Goal: Navigation & Orientation: Find specific page/section

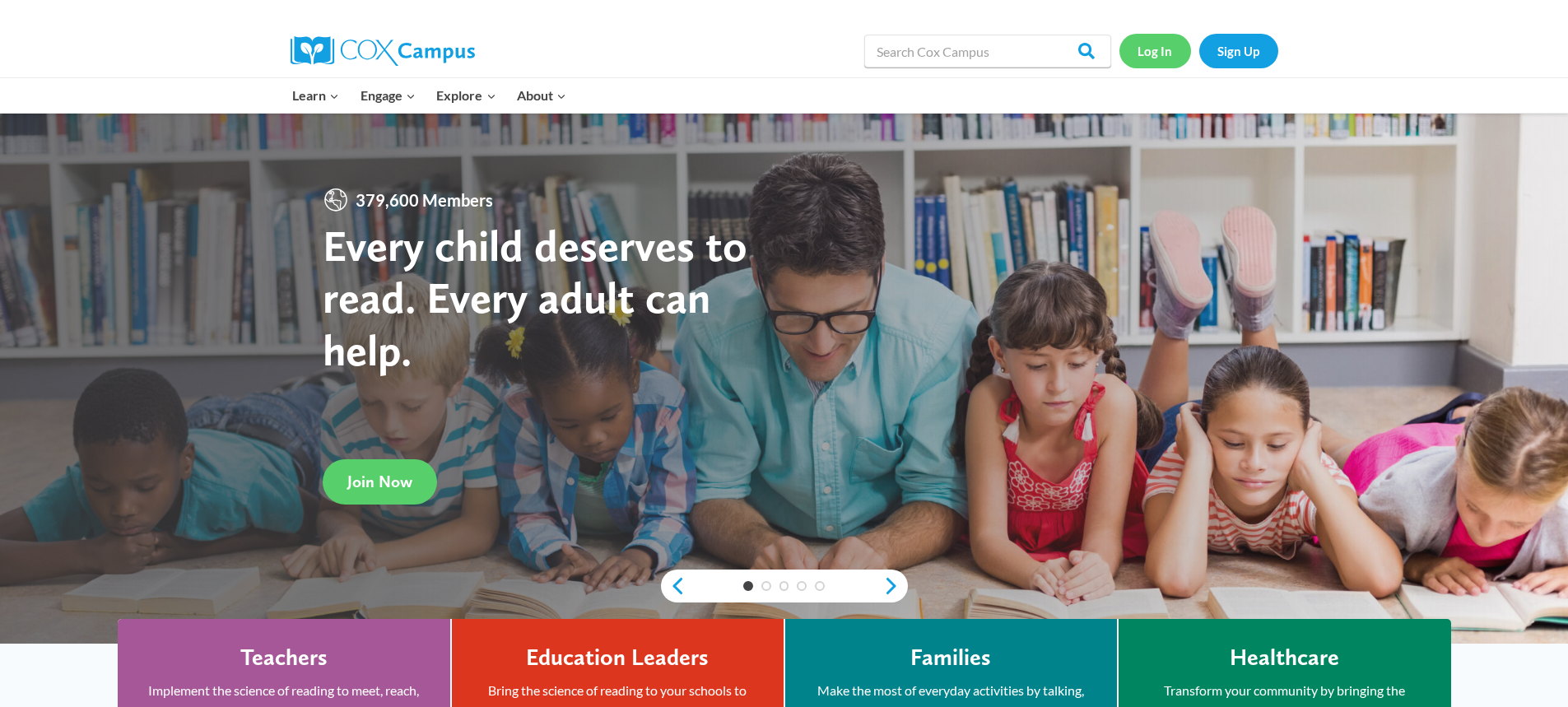
click at [1157, 46] on link "Log In" at bounding box center [1155, 50] width 72 height 34
click at [1158, 59] on link "Log In" at bounding box center [1155, 50] width 72 height 34
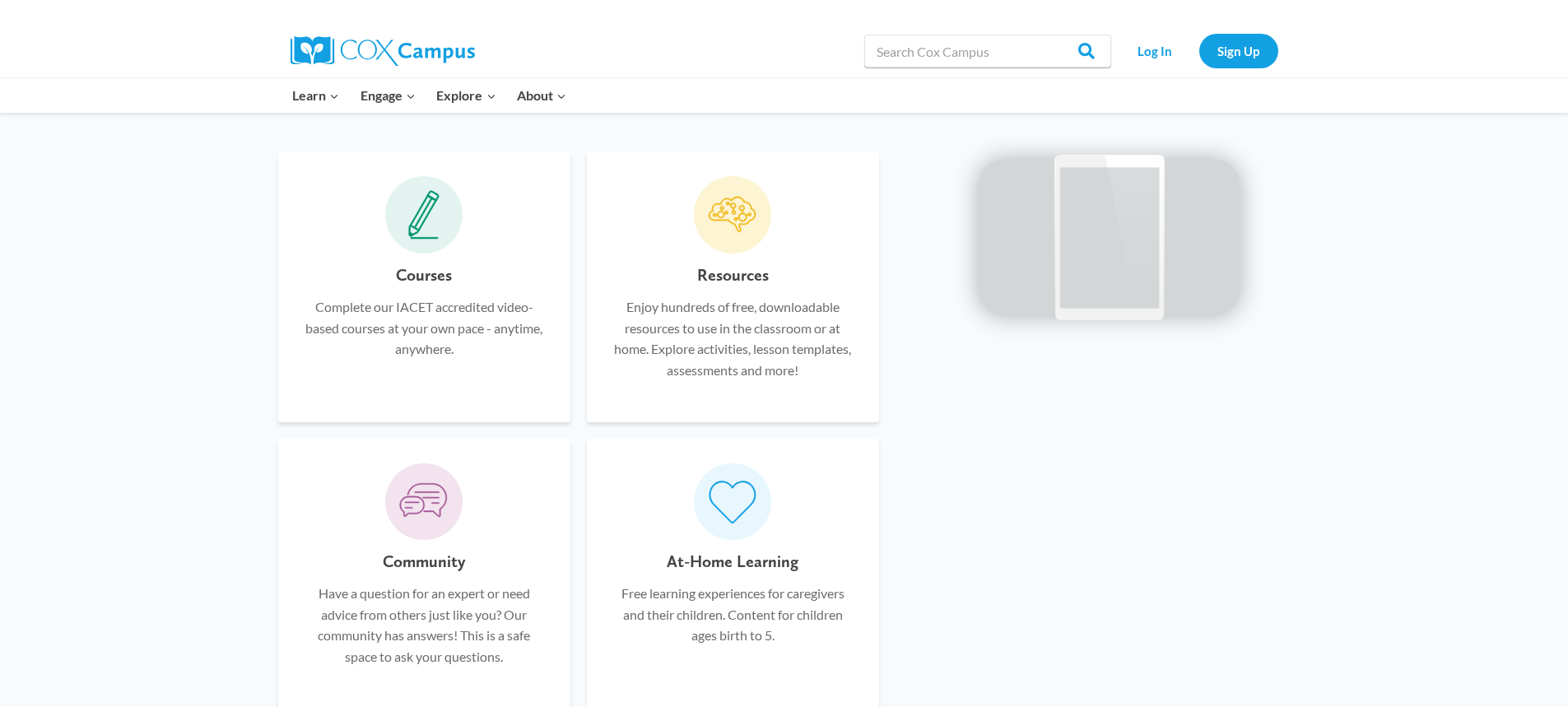
scroll to position [905, 0]
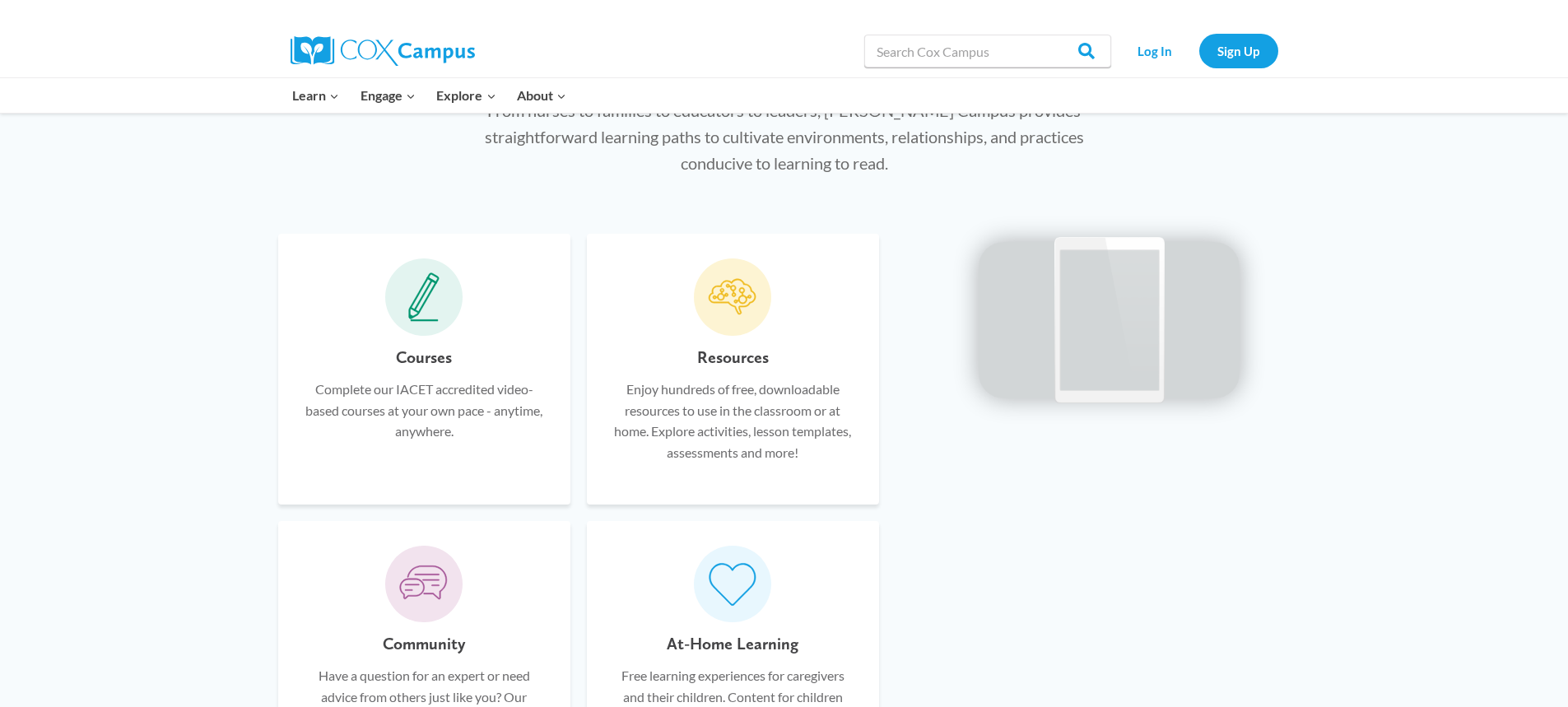
click at [436, 306] on icon at bounding box center [424, 296] width 31 height 50
click at [420, 423] on p "Complete our IACET accredited video-based courses at your own pace - anytime, a…" at bounding box center [424, 411] width 243 height 64
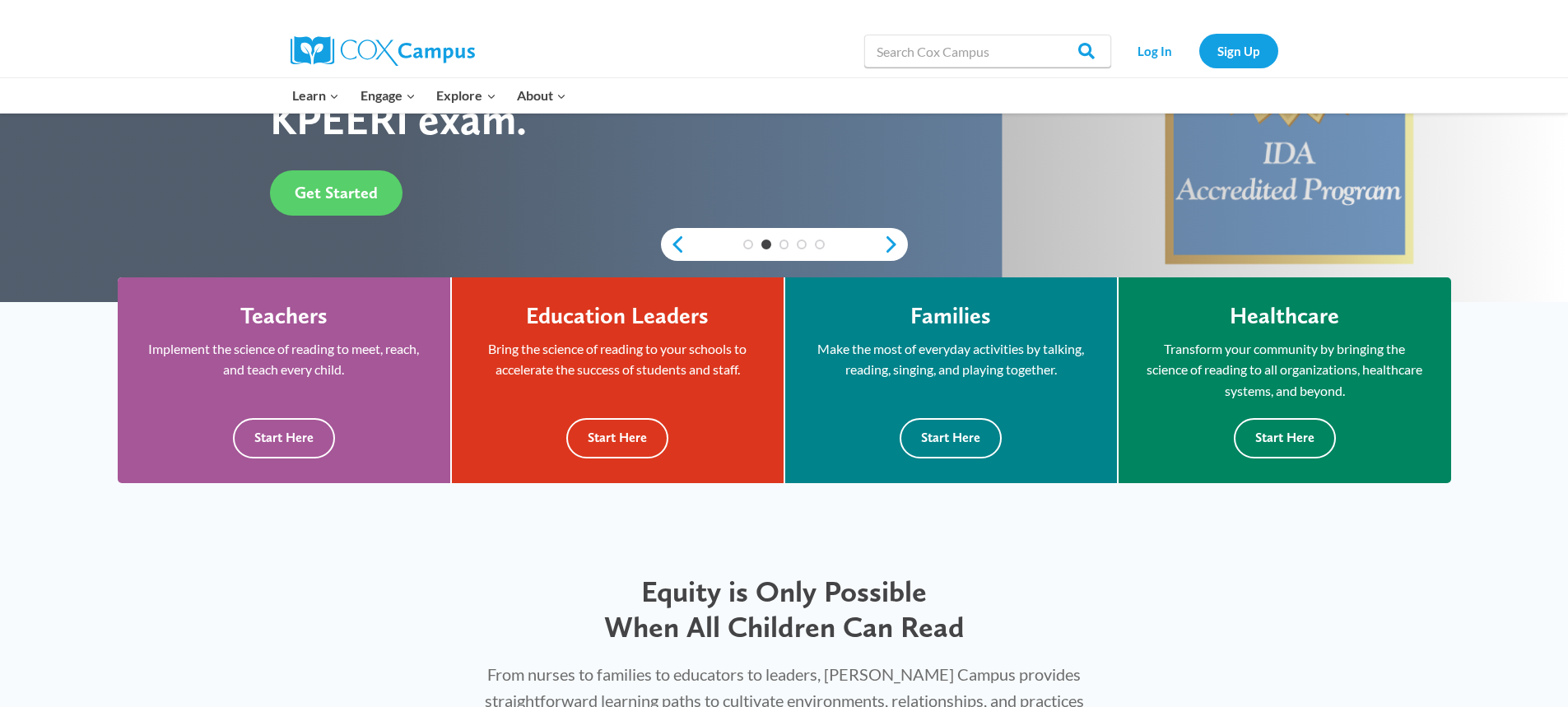
scroll to position [247, 0]
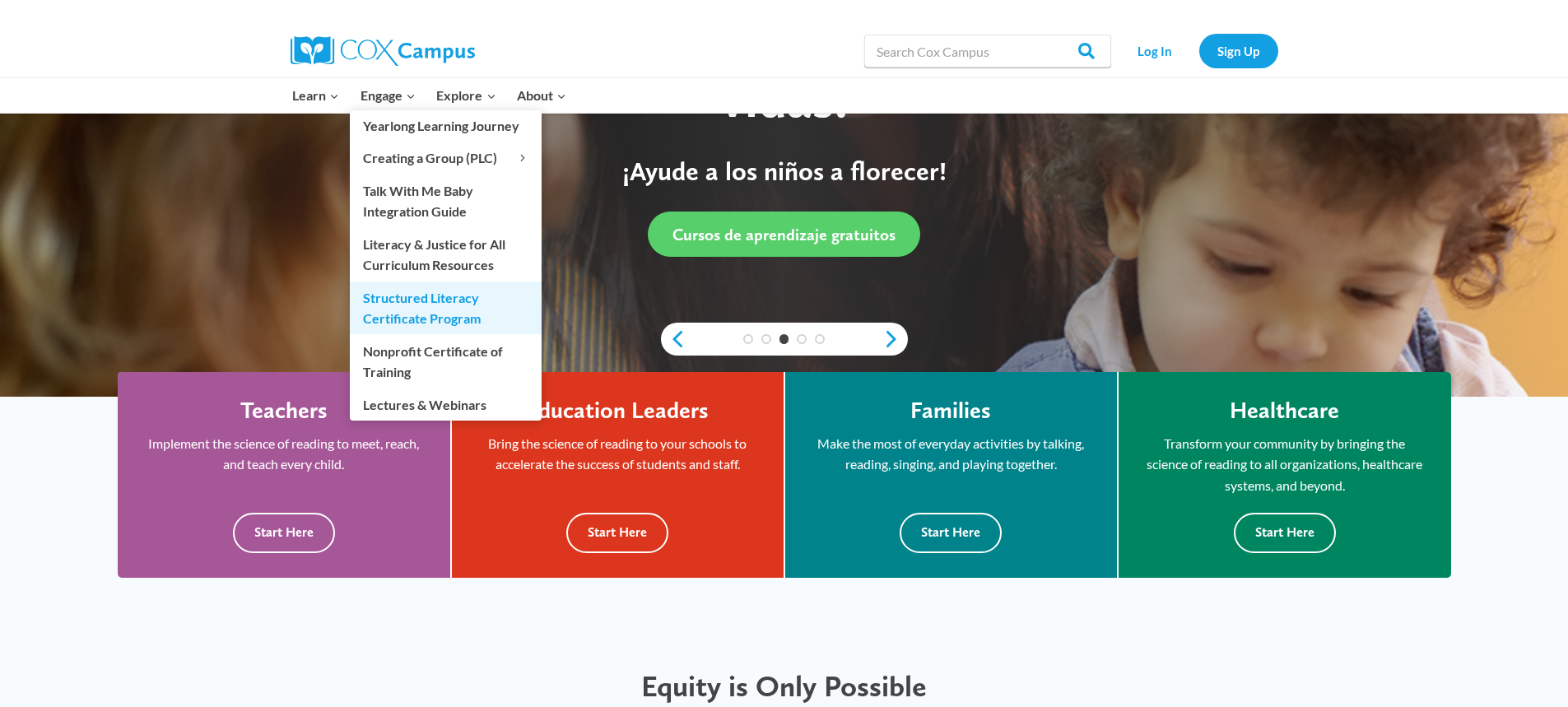
click at [408, 304] on link "Structured Literacy Certificate Program" at bounding box center [445, 308] width 192 height 52
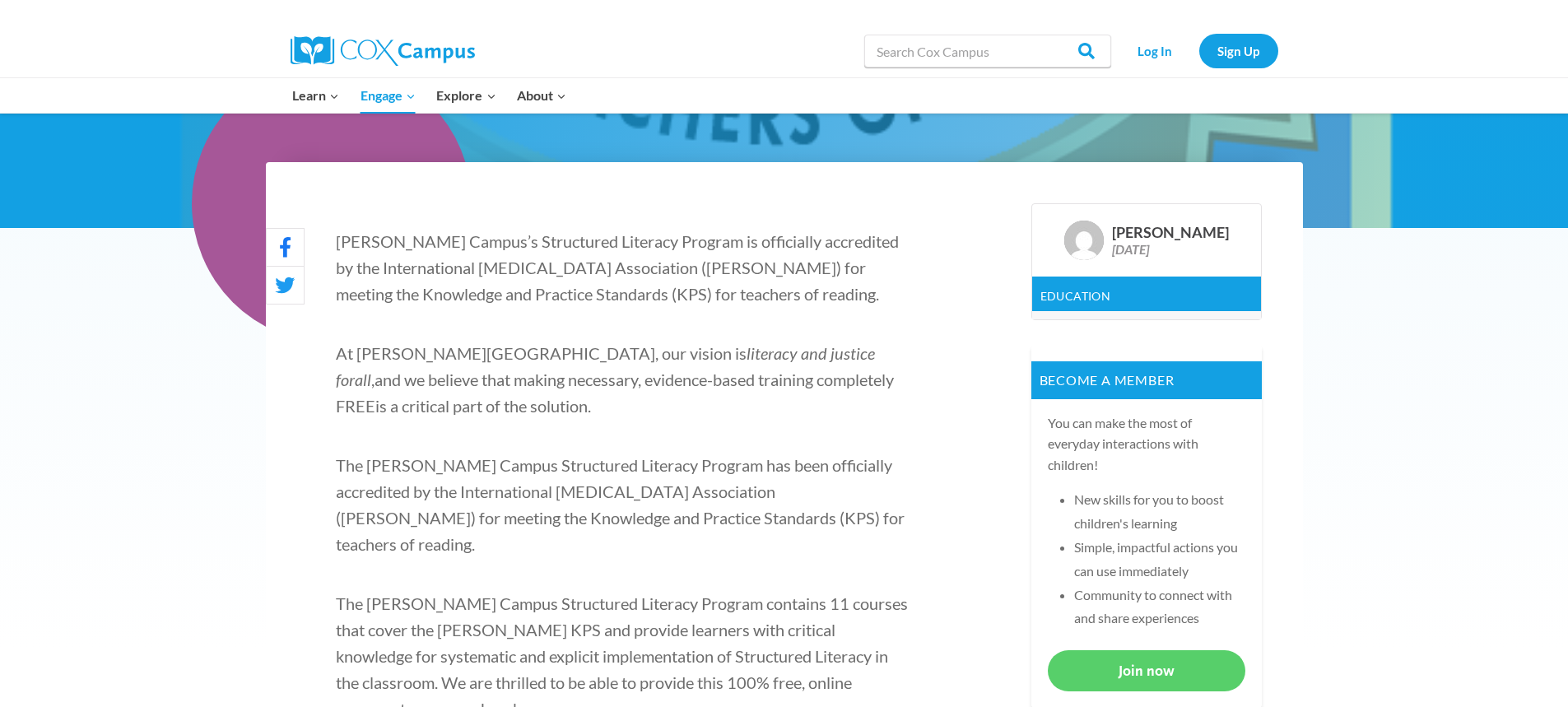
scroll to position [411, 0]
click at [1080, 294] on link "Education" at bounding box center [1075, 296] width 71 height 14
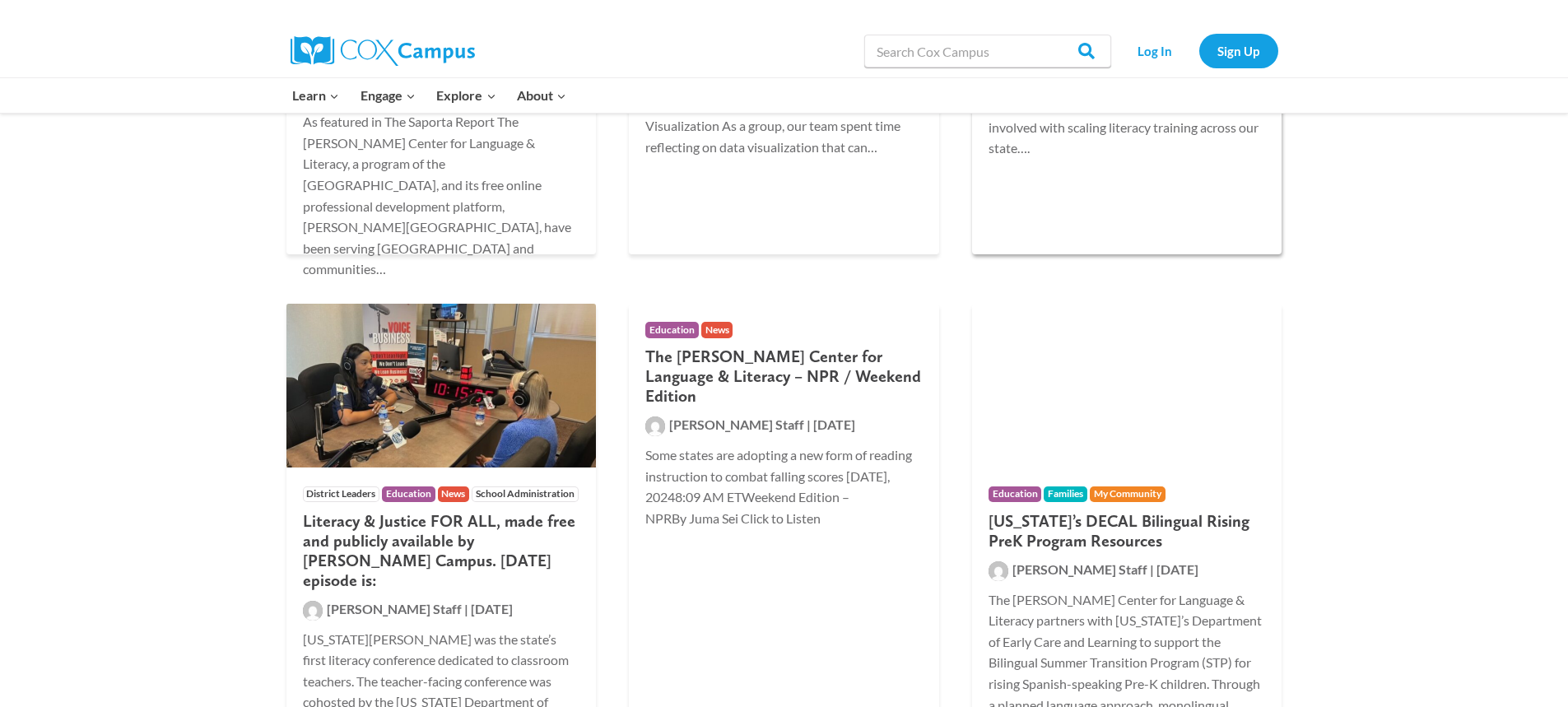
scroll to position [1481, 0]
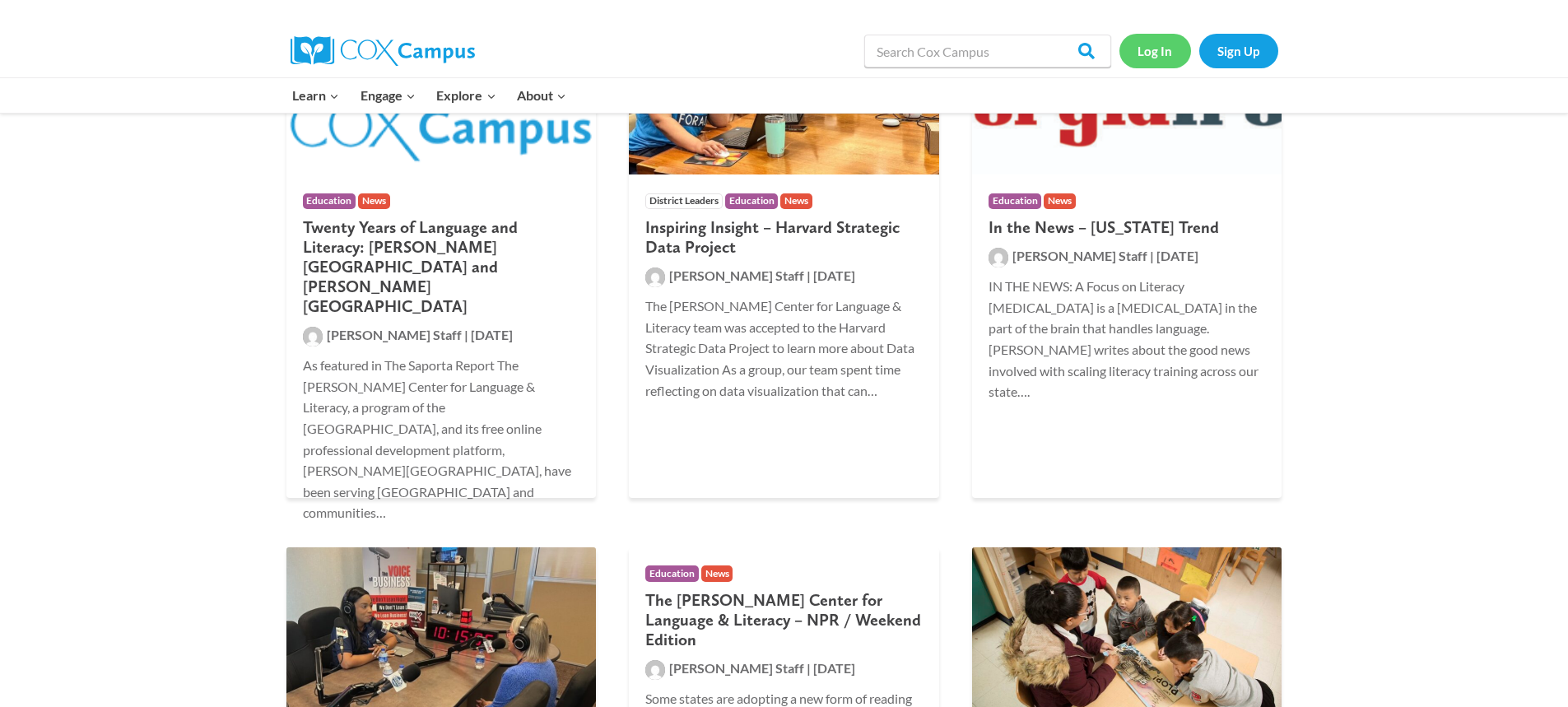
click at [1153, 50] on link "Log In" at bounding box center [1155, 50] width 72 height 34
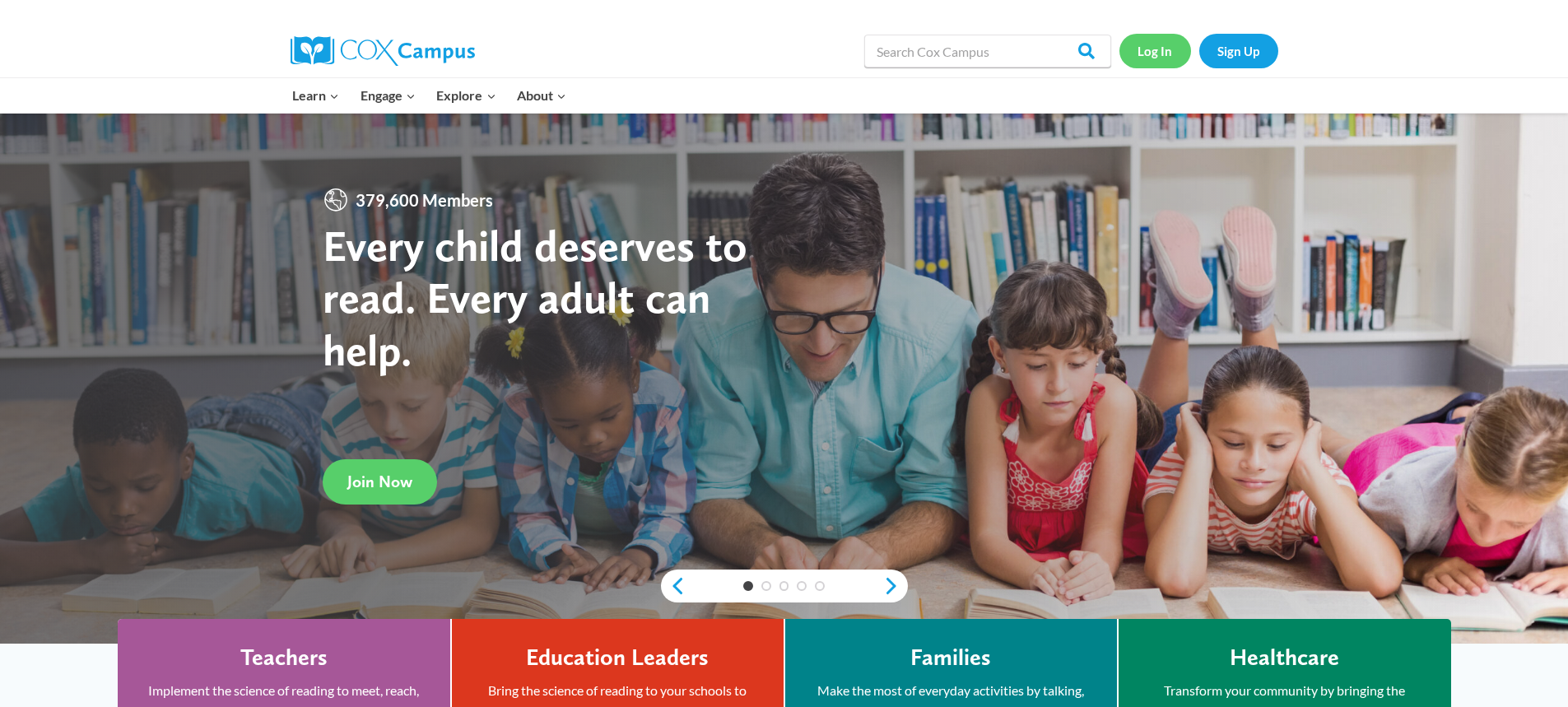
click at [1147, 52] on link "Log In" at bounding box center [1155, 50] width 72 height 34
click at [1159, 57] on link "Log In" at bounding box center [1155, 50] width 72 height 34
click at [1133, 51] on link "Log In" at bounding box center [1155, 50] width 72 height 34
